Goal: Task Accomplishment & Management: Manage account settings

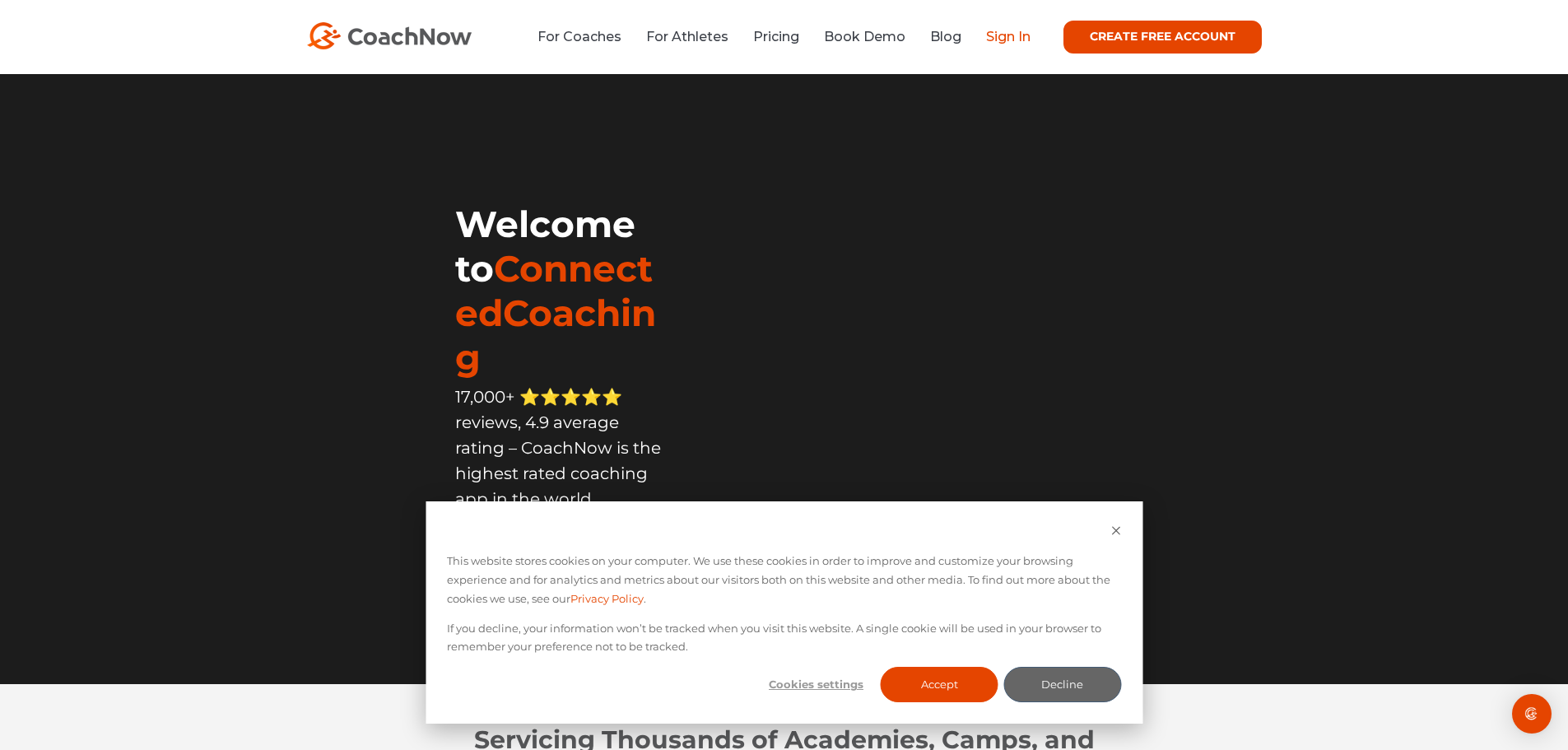
click at [1018, 36] on link "Sign In" at bounding box center [1008, 36] width 44 height 16
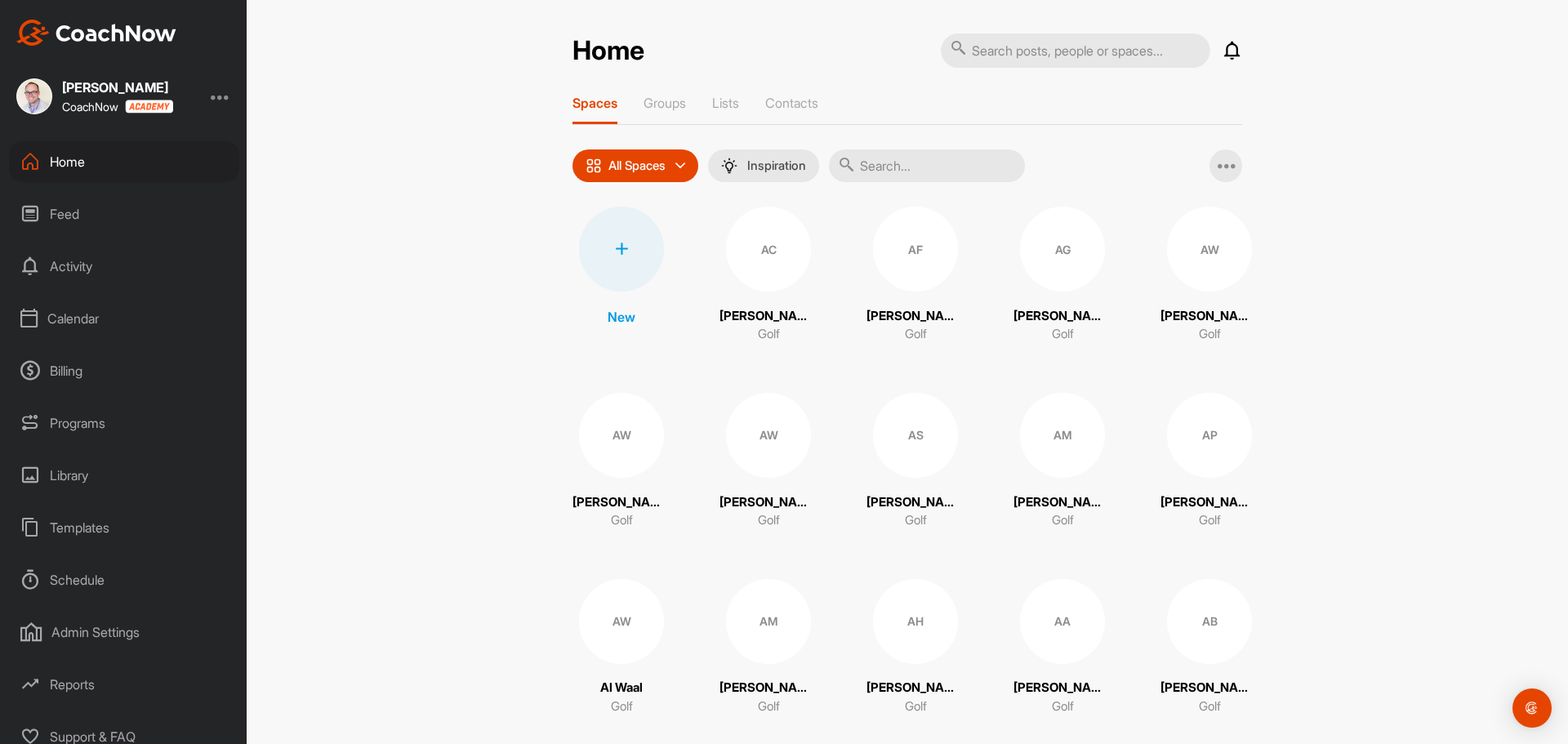
click at [82, 319] on div "Calendar" at bounding box center [124, 319] width 231 height 41
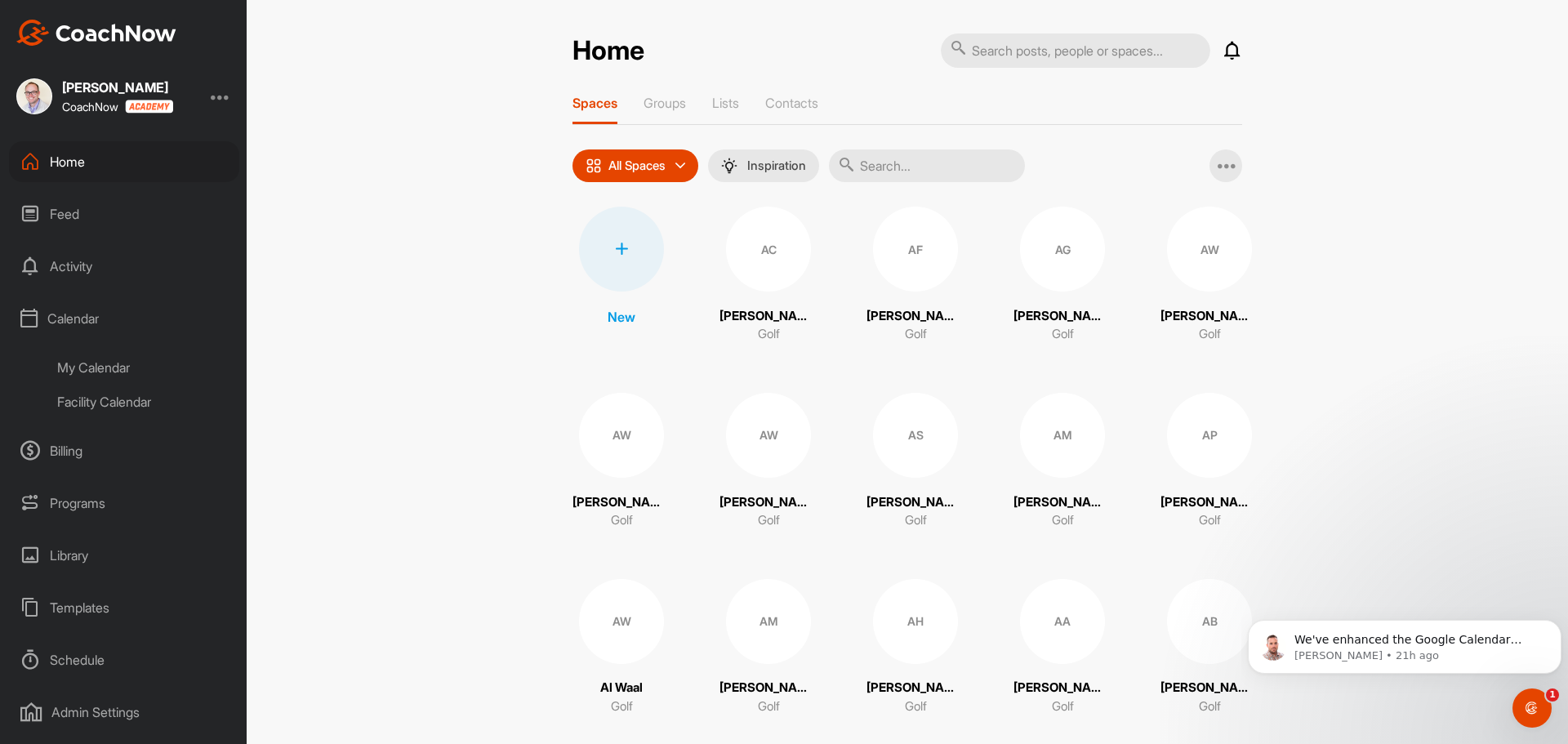
click at [99, 365] on div "My Calendar" at bounding box center [143, 367] width 194 height 34
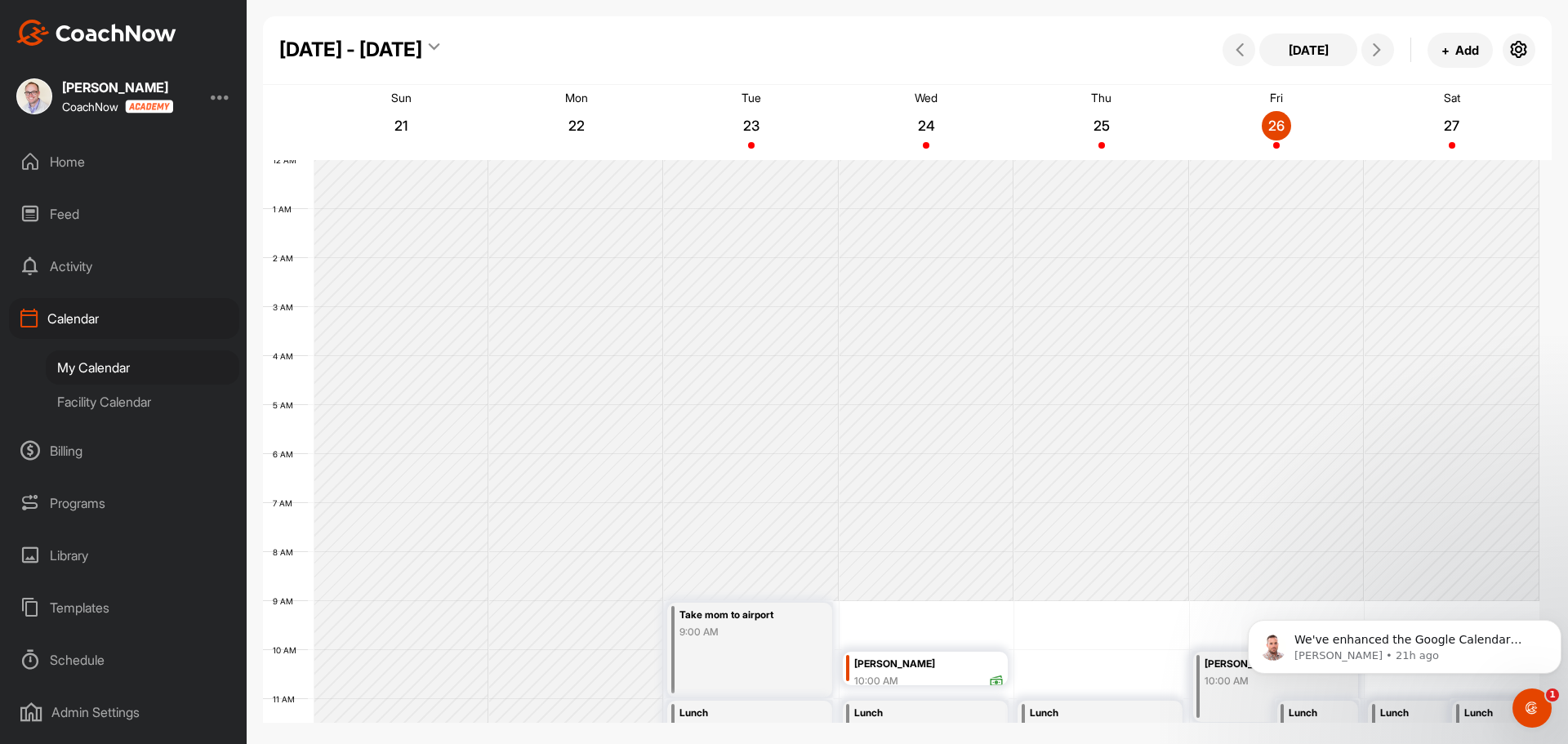
scroll to position [283, 0]
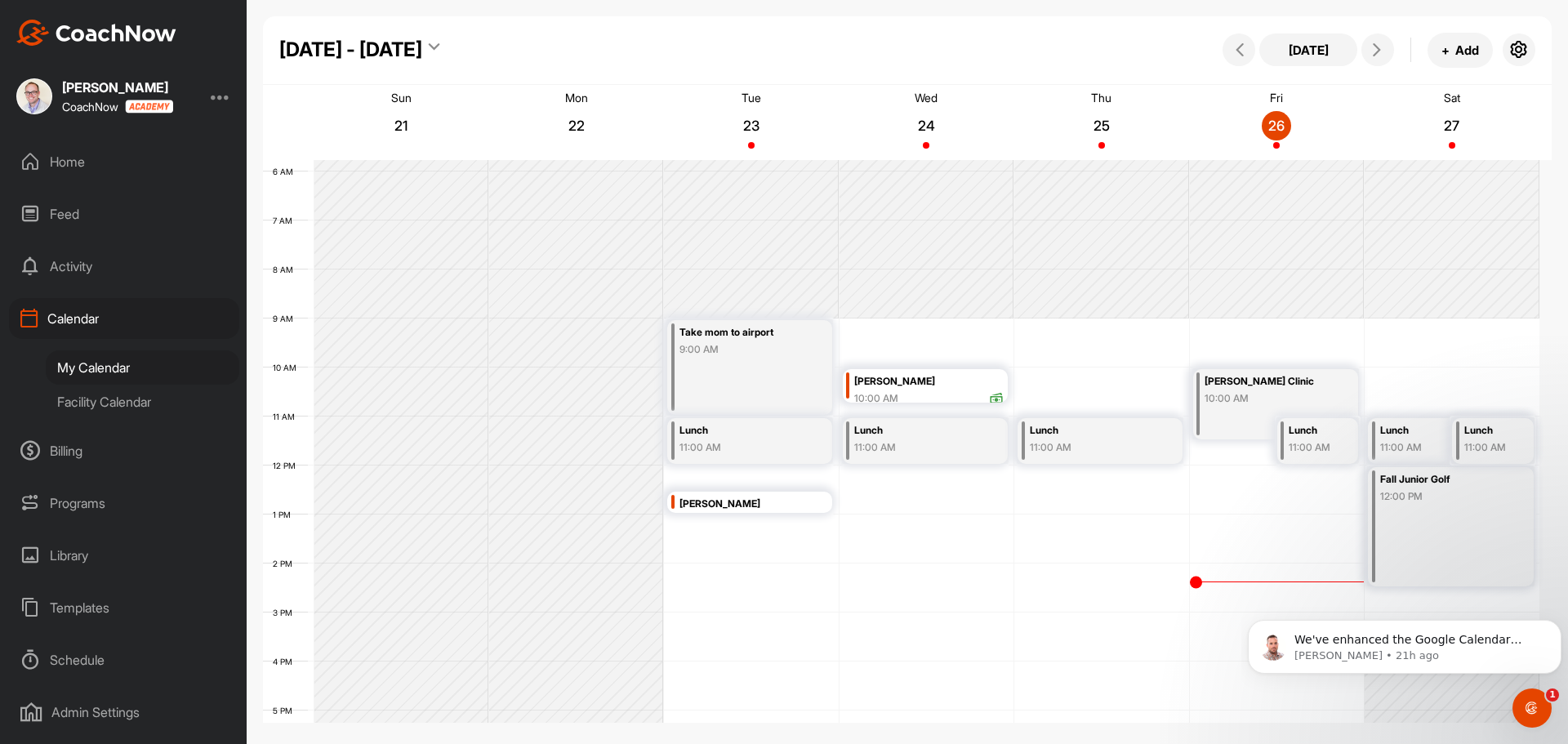
click at [1454, 525] on div "Fall Junior Golf 12:00 PM" at bounding box center [1451, 527] width 166 height 119
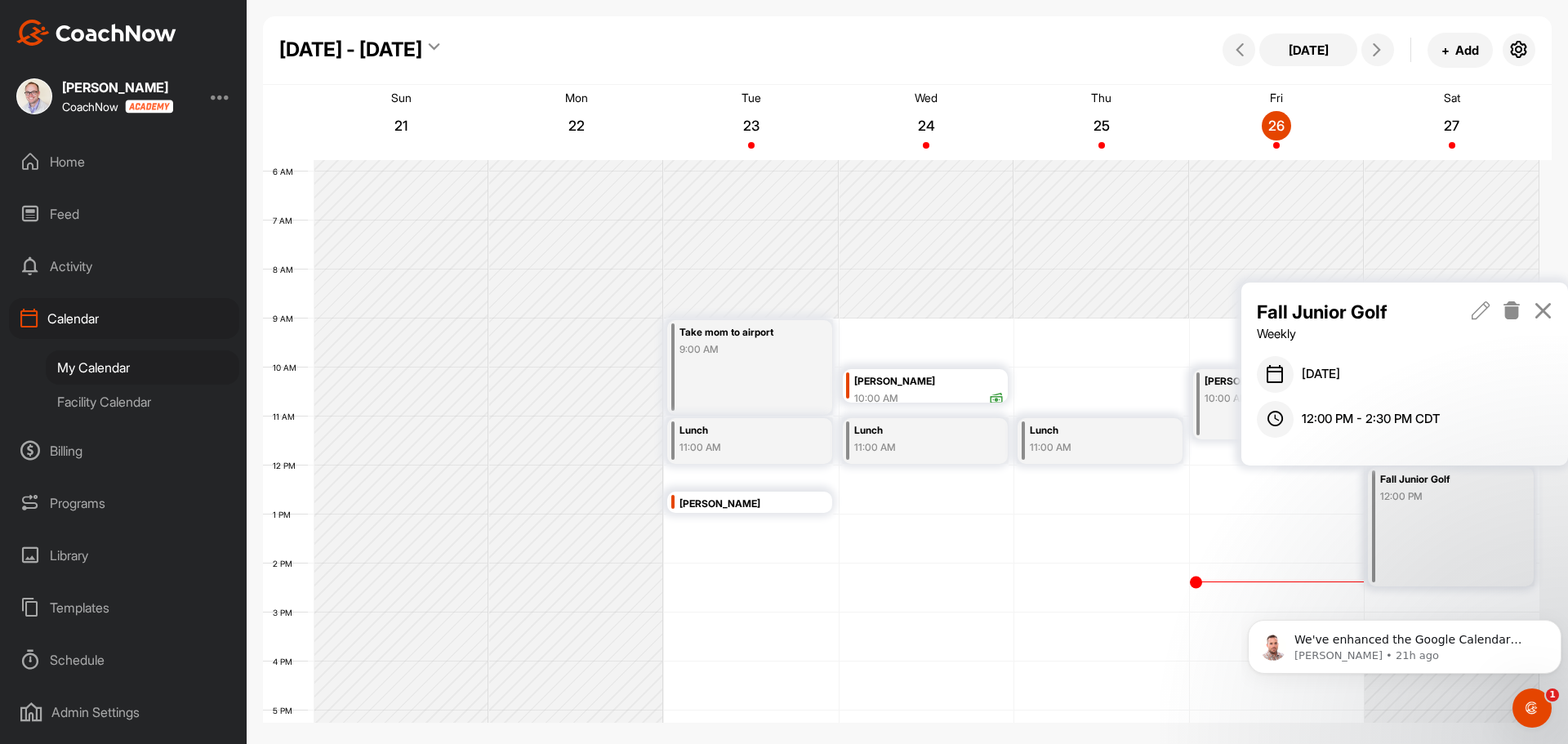
click at [1481, 315] on icon at bounding box center [1480, 310] width 18 height 18
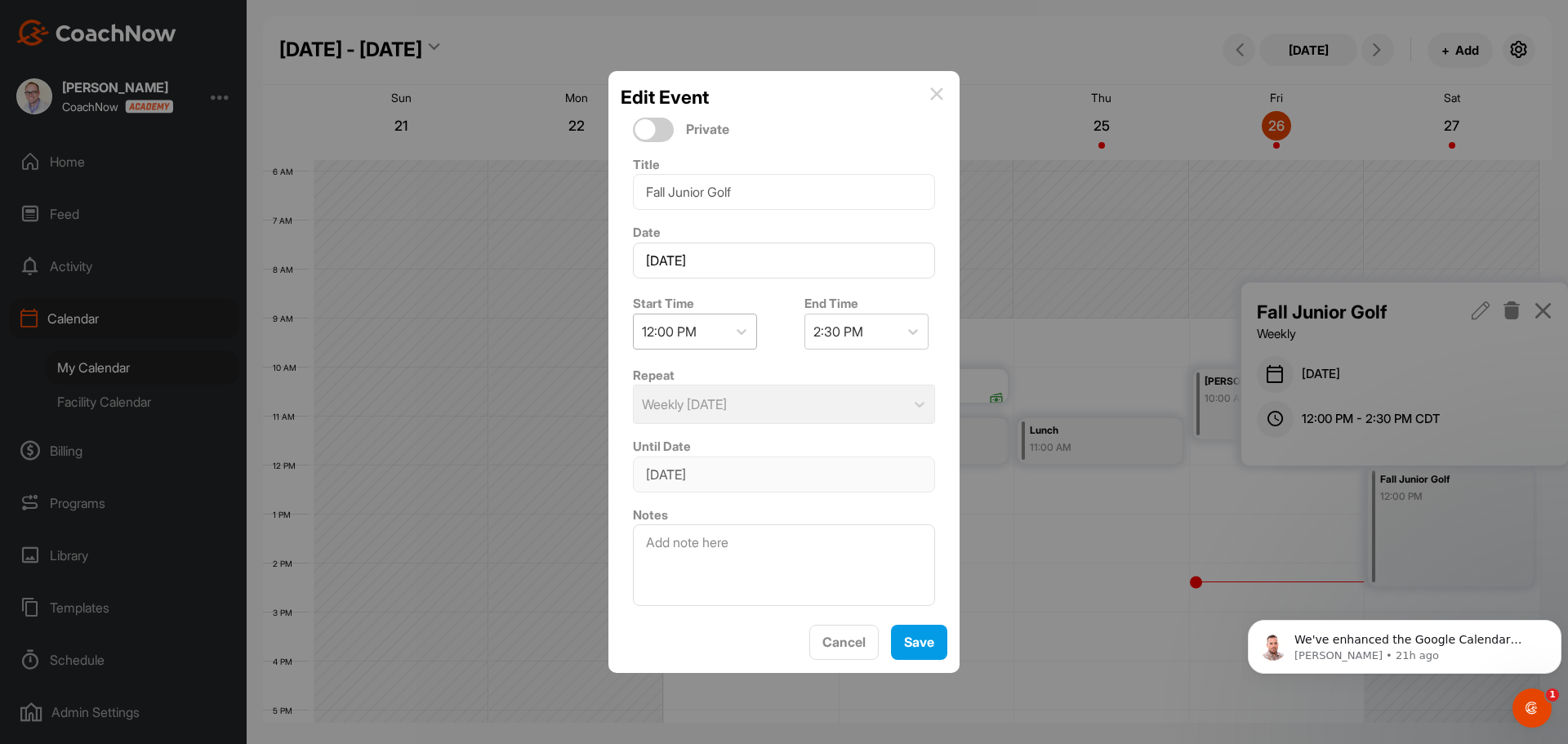
click at [685, 334] on div "12:00 PM" at bounding box center [669, 331] width 55 height 19
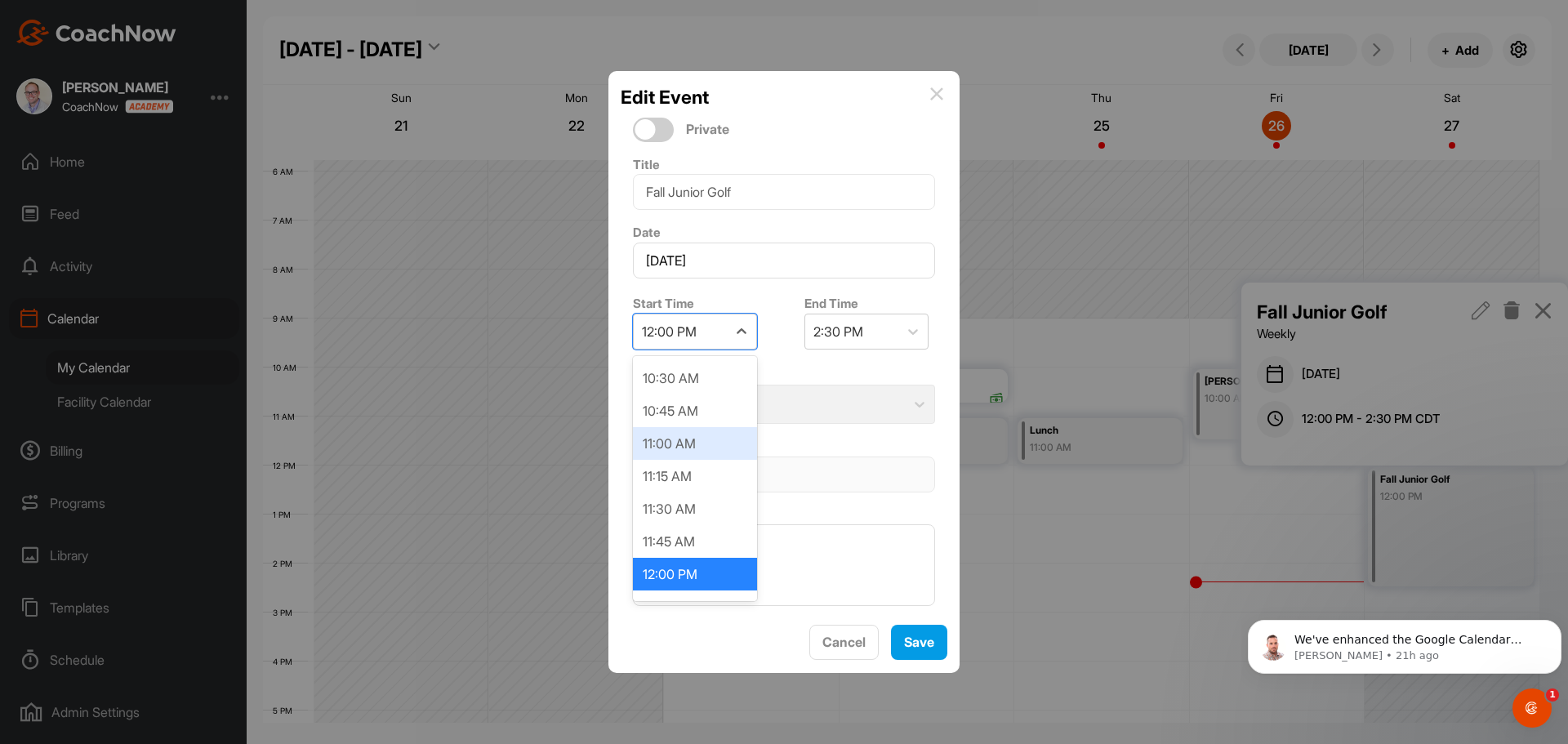
click at [684, 452] on div "11:00 AM" at bounding box center [695, 443] width 124 height 33
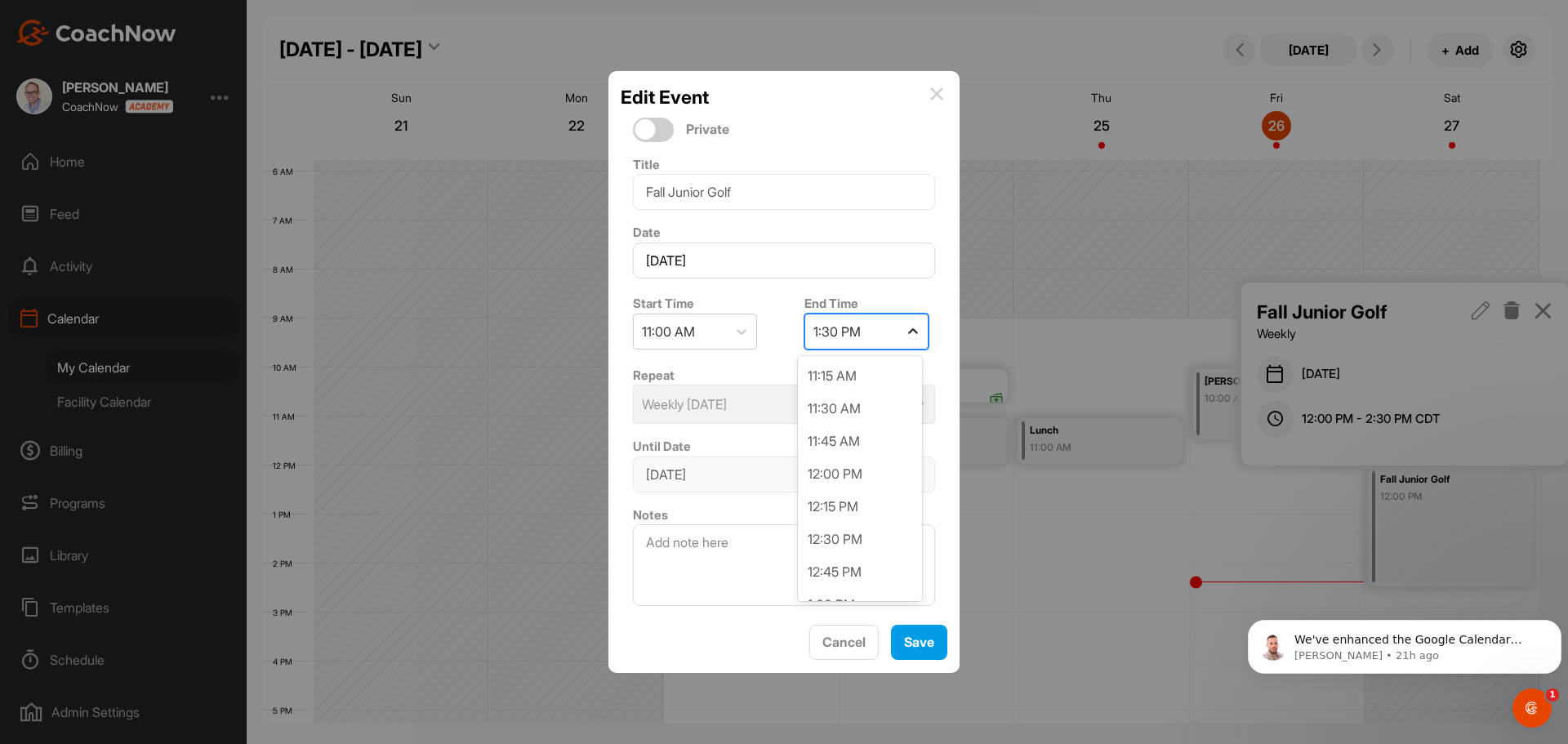
click at [908, 333] on icon at bounding box center [913, 331] width 17 height 17
click at [843, 509] on div "1:00 PM" at bounding box center [859, 508] width 124 height 33
click at [919, 642] on span "Save" at bounding box center [919, 642] width 30 height 17
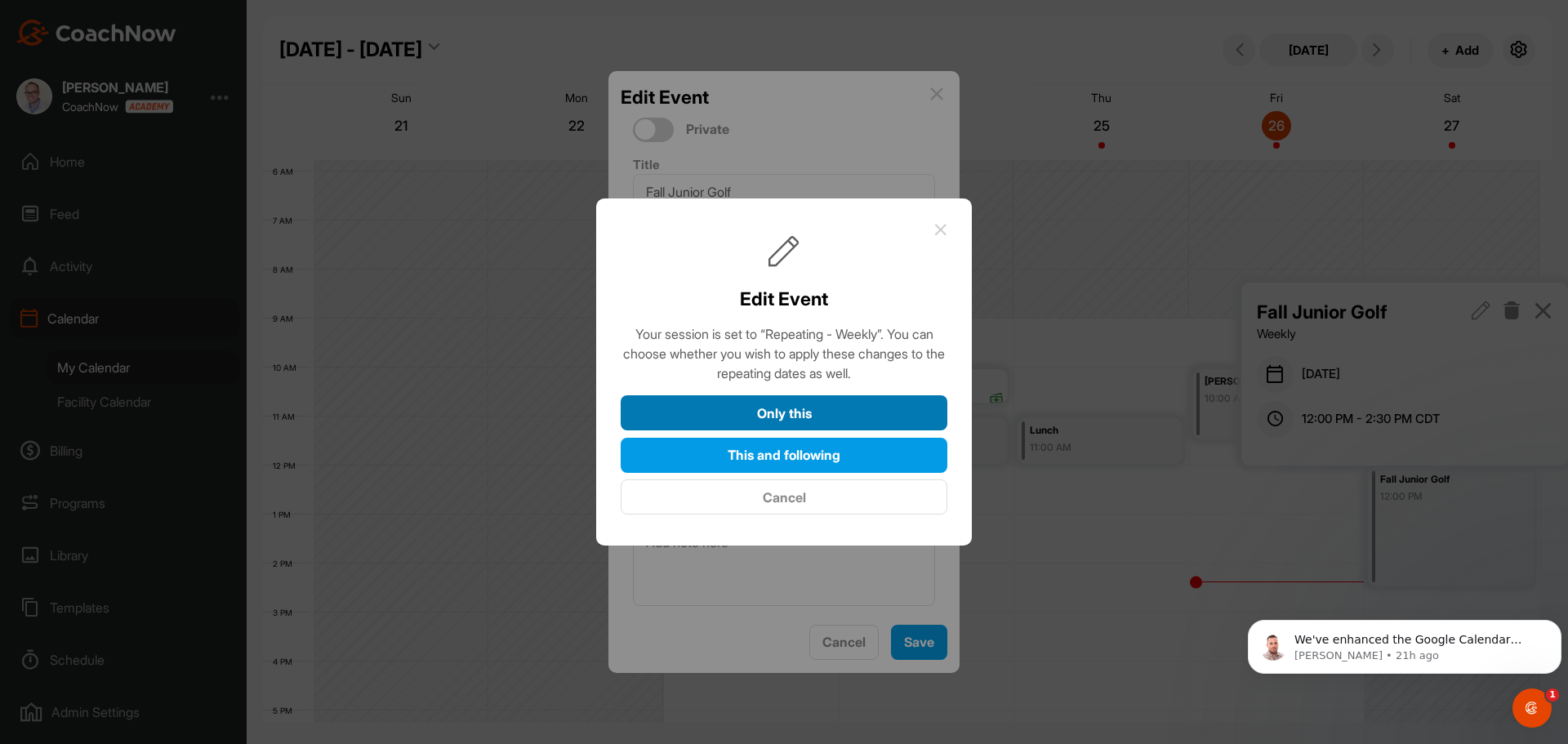
click at [822, 414] on button "Only this" at bounding box center [784, 413] width 327 height 35
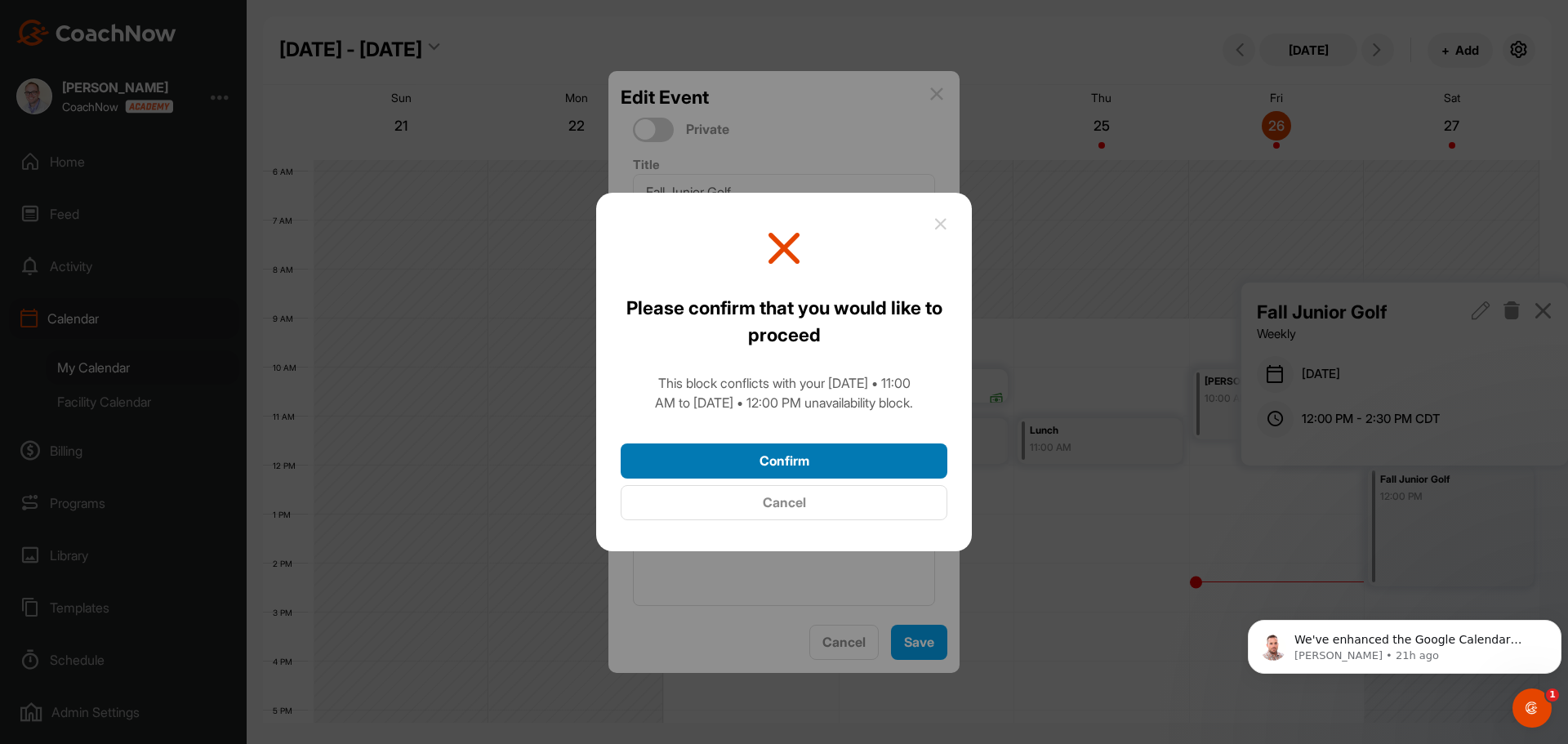
click at [809, 461] on button "Confirm" at bounding box center [784, 461] width 327 height 35
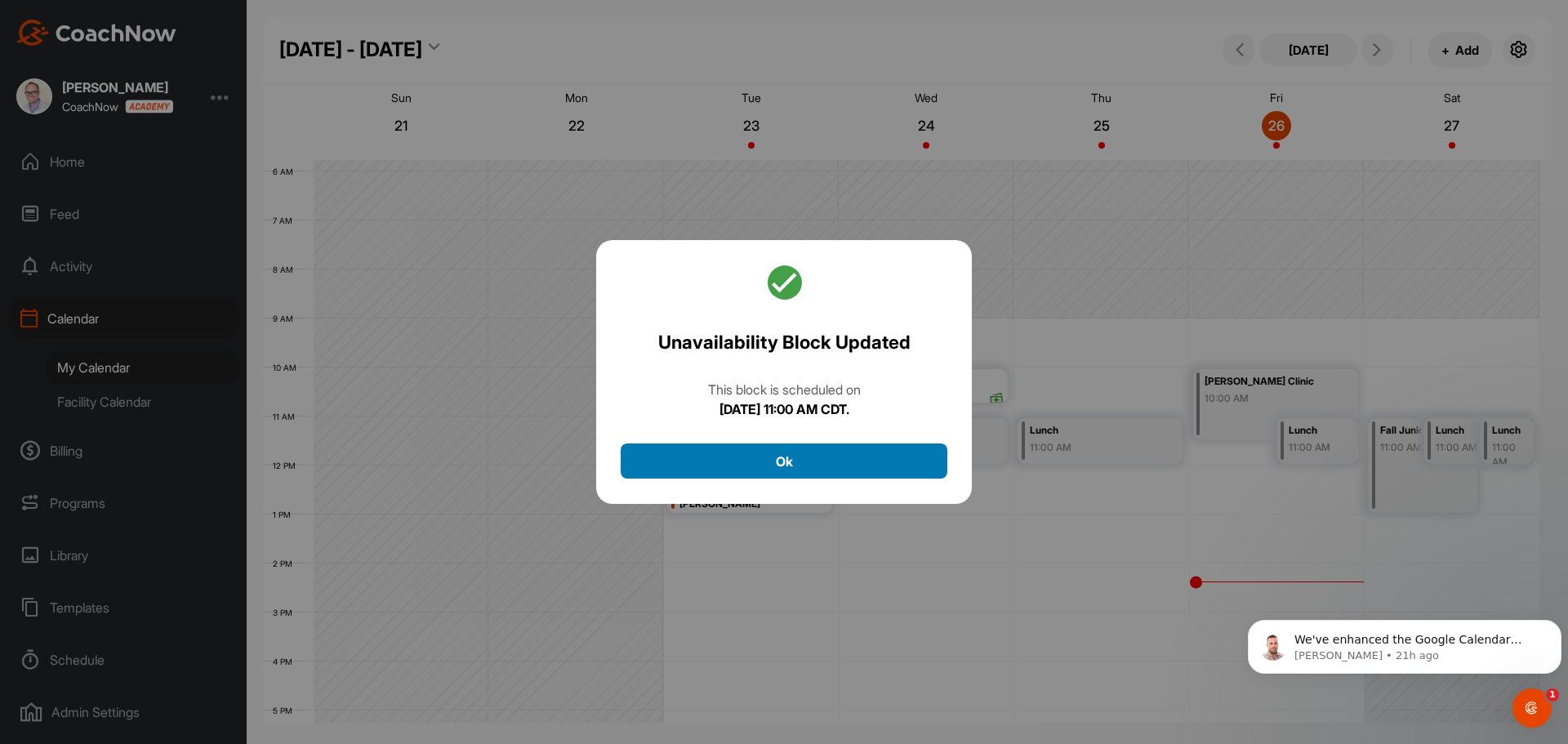
click at [803, 468] on button "Ok" at bounding box center [784, 461] width 327 height 35
